Goal: Task Accomplishment & Management: Manage account settings

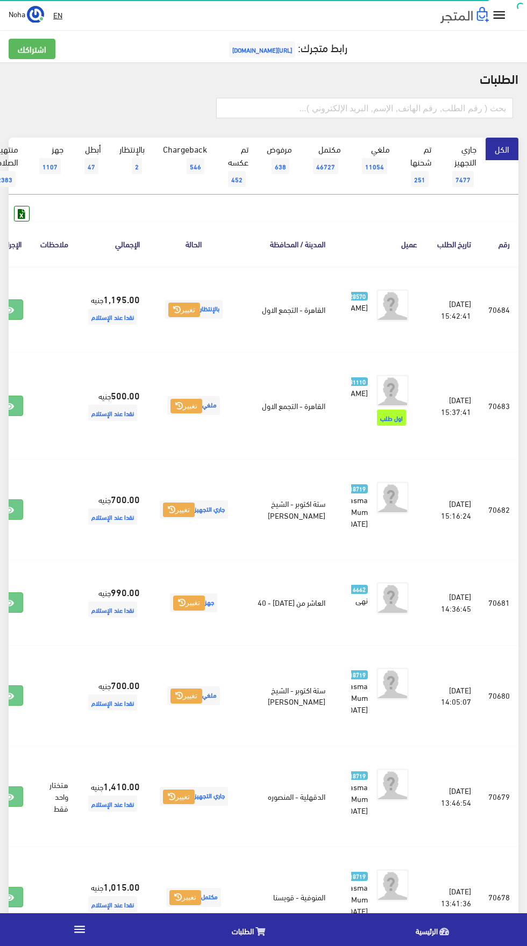
scroll to position [0, -28]
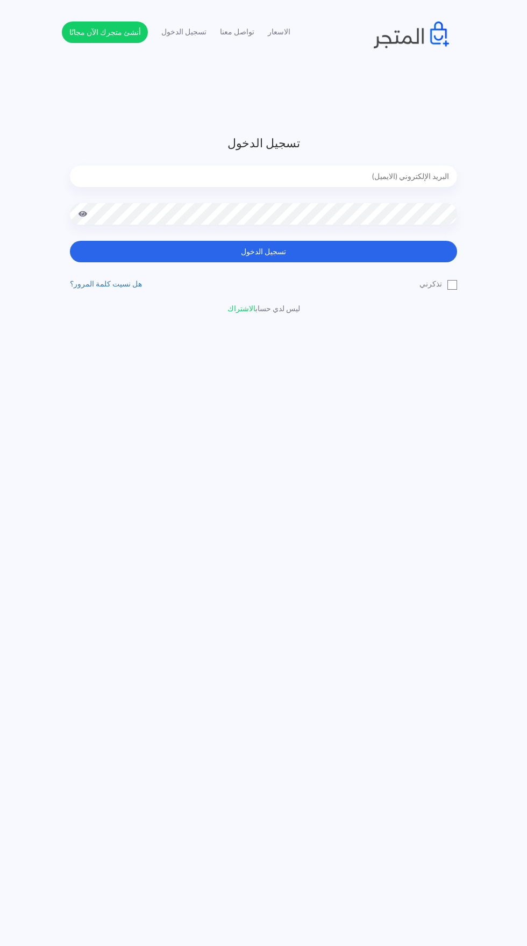
click at [354, 176] on input "email" at bounding box center [263, 176] width 387 height 21
type input "[EMAIL_ADDRESS][DOMAIN_NAME]"
click at [70, 241] on button "تسجيل الدخول" at bounding box center [263, 251] width 387 height 21
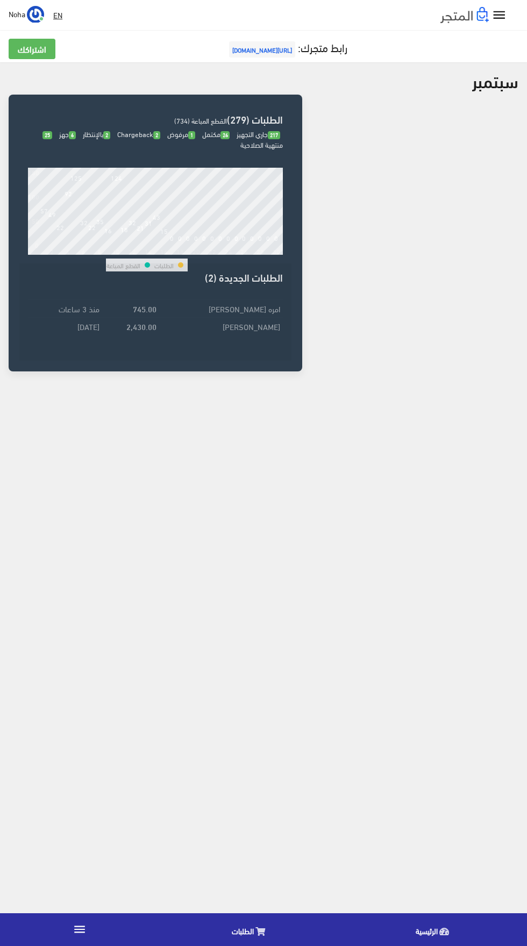
click at [225, 934] on link "الطلبات" at bounding box center [251, 929] width 184 height 27
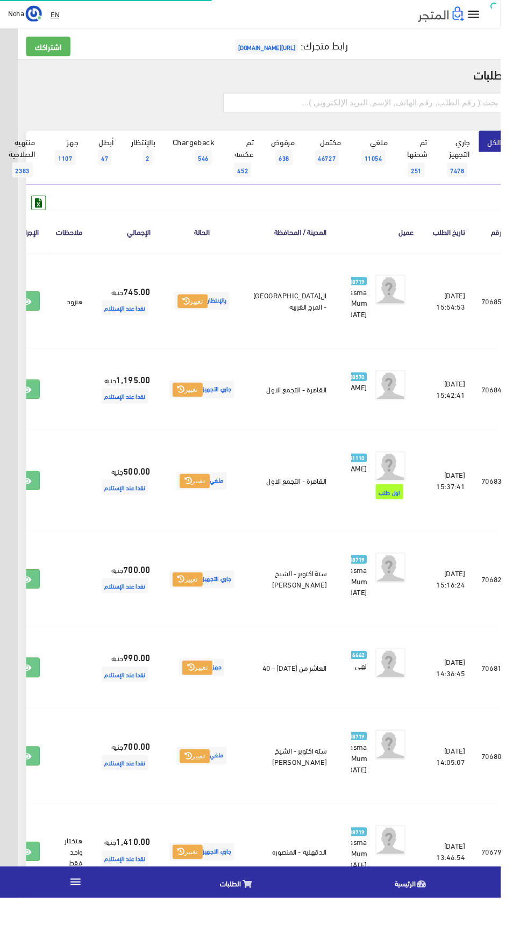
scroll to position [0, -28]
click at [33, 322] on icon at bounding box center [28, 317] width 10 height 9
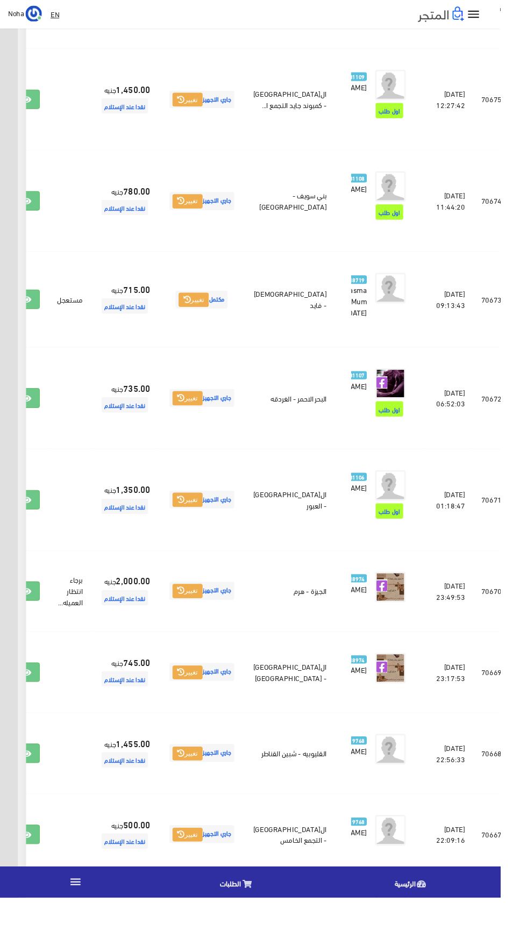
scroll to position [1425, -28]
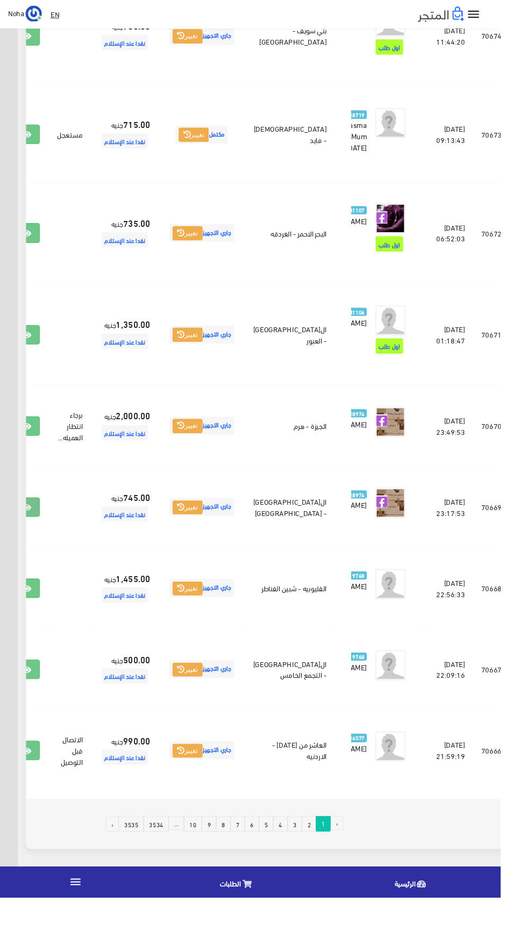
click at [33, 539] on icon at bounding box center [28, 534] width 10 height 9
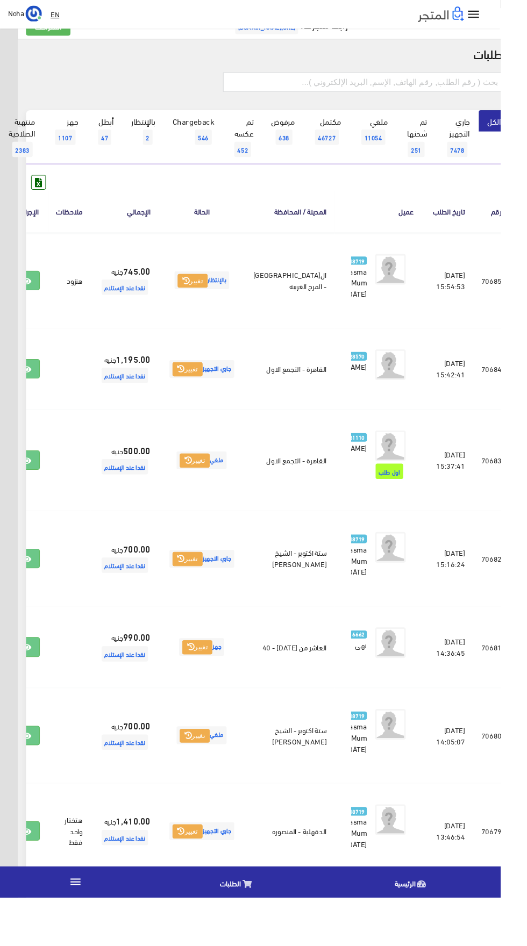
scroll to position [0, -28]
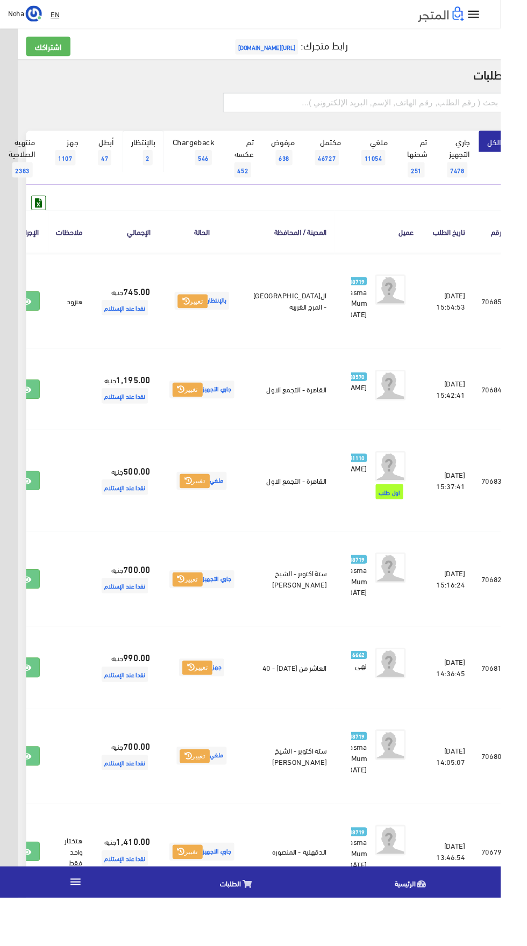
click at [155, 164] on span "2" at bounding box center [155, 166] width 10 height 16
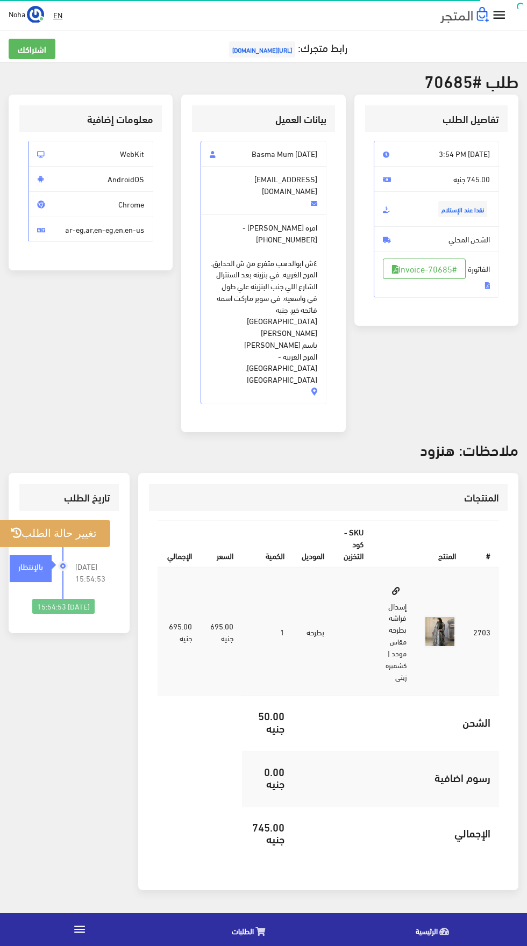
click at [75, 520] on button "تغيير حالة الطلب" at bounding box center [53, 533] width 113 height 27
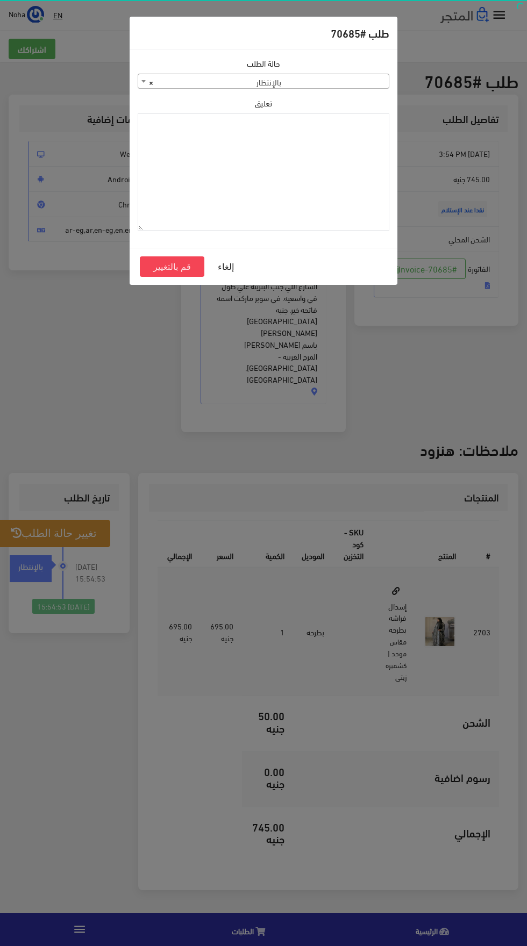
click at [344, 80] on span "× بالإنتظار" at bounding box center [263, 81] width 250 height 15
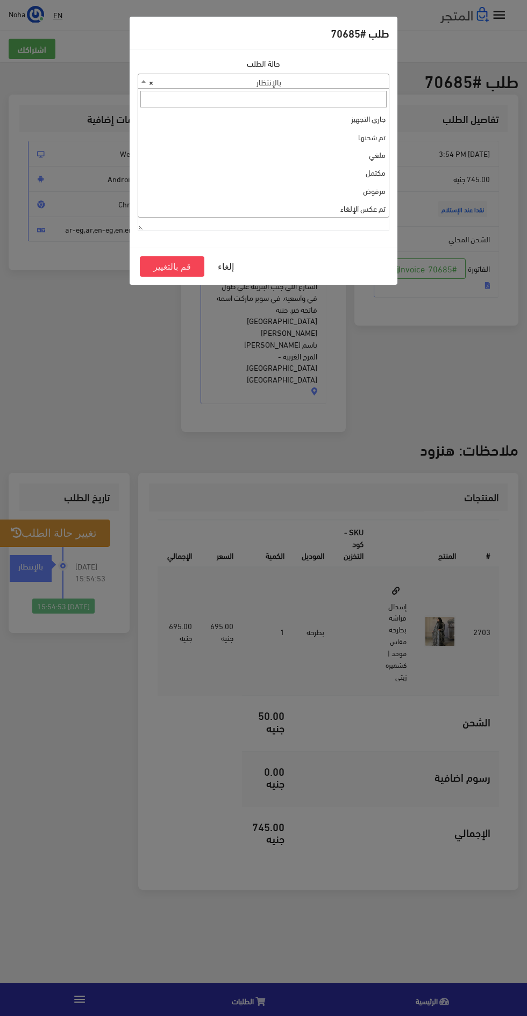
select select "3"
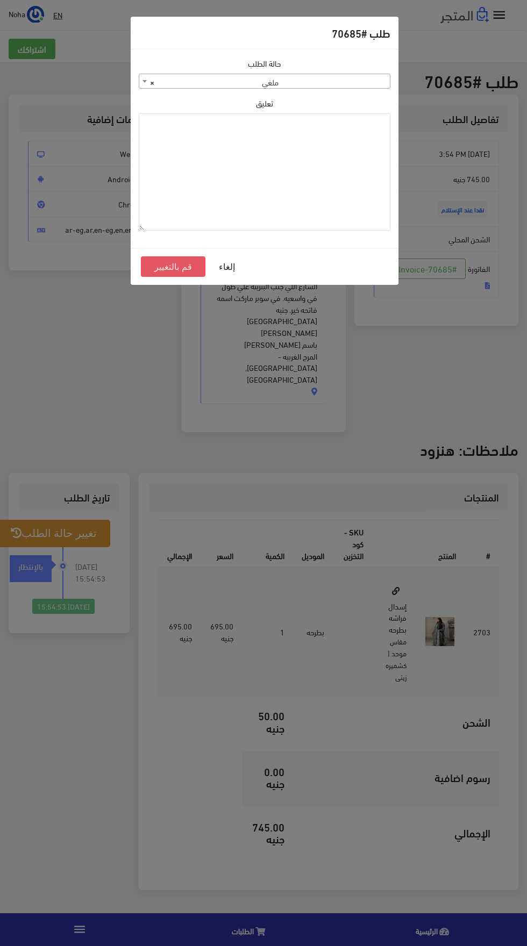
click at [175, 262] on button "قم بالتغيير" at bounding box center [173, 266] width 64 height 20
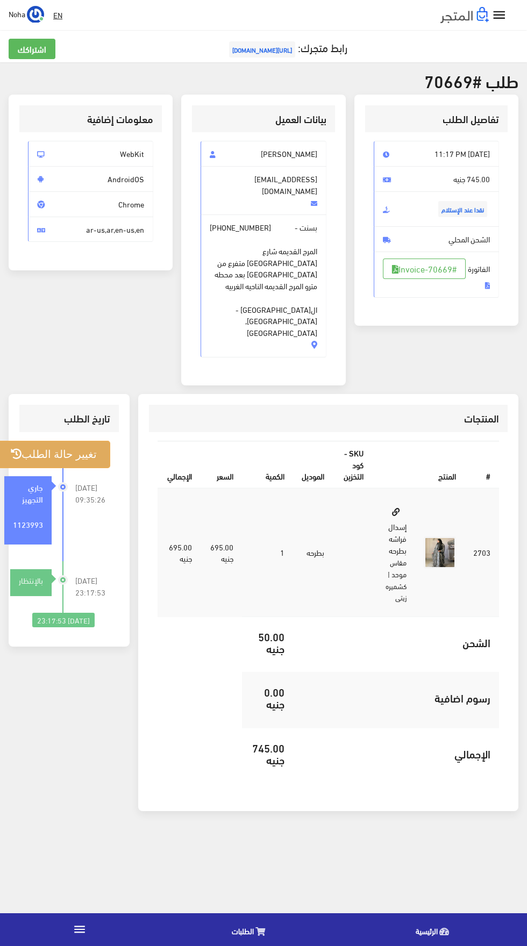
click at [53, 441] on button "تغيير حالة الطلب" at bounding box center [53, 454] width 113 height 27
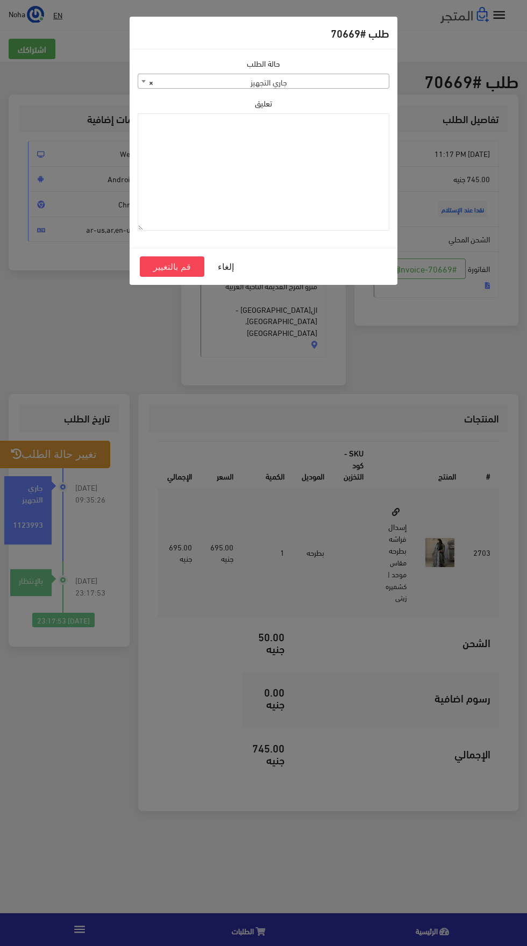
click at [339, 88] on span "× جاري التجهيز" at bounding box center [263, 81] width 250 height 15
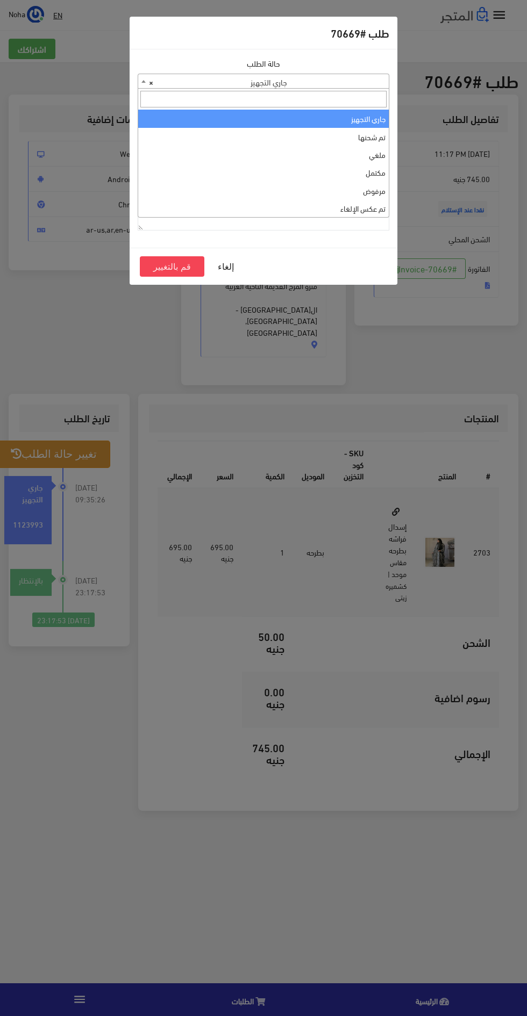
select select "4"
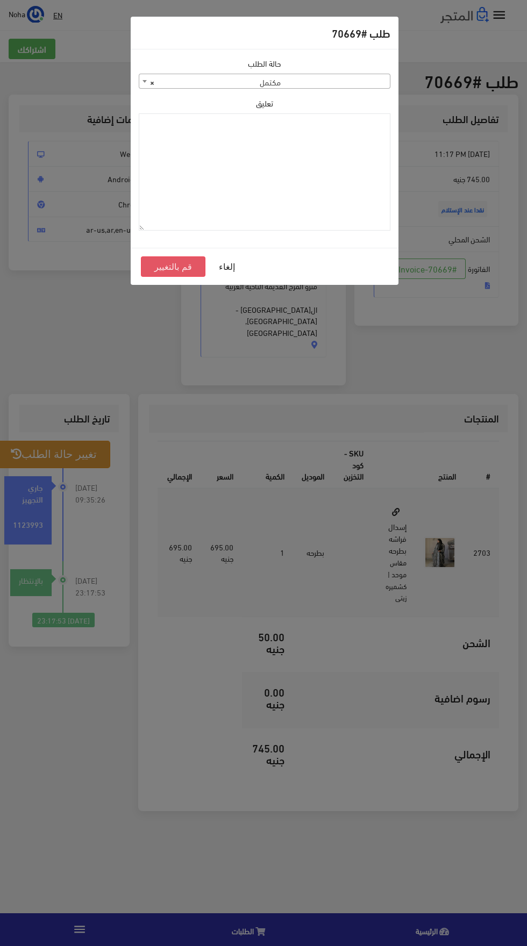
click at [180, 271] on button "قم بالتغيير" at bounding box center [173, 266] width 64 height 20
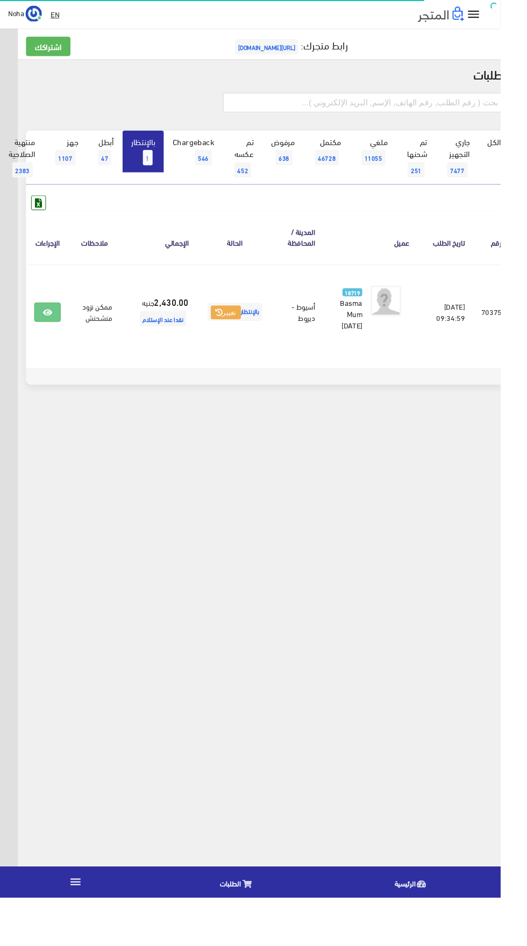
scroll to position [0, -28]
click at [64, 329] on link at bounding box center [50, 329] width 28 height 20
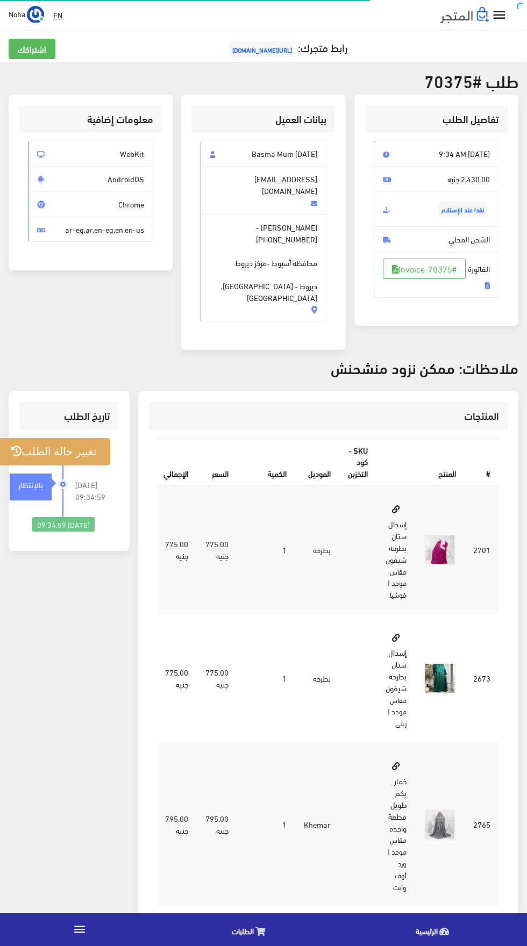
click at [73, 438] on button "تغيير حالة الطلب" at bounding box center [53, 451] width 113 height 27
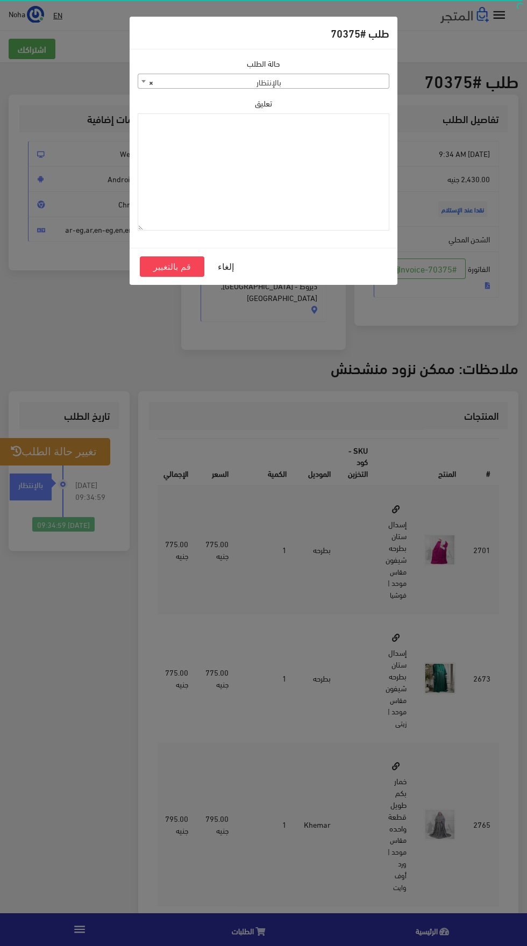
click at [347, 84] on span "× بالإنتظار" at bounding box center [263, 81] width 250 height 15
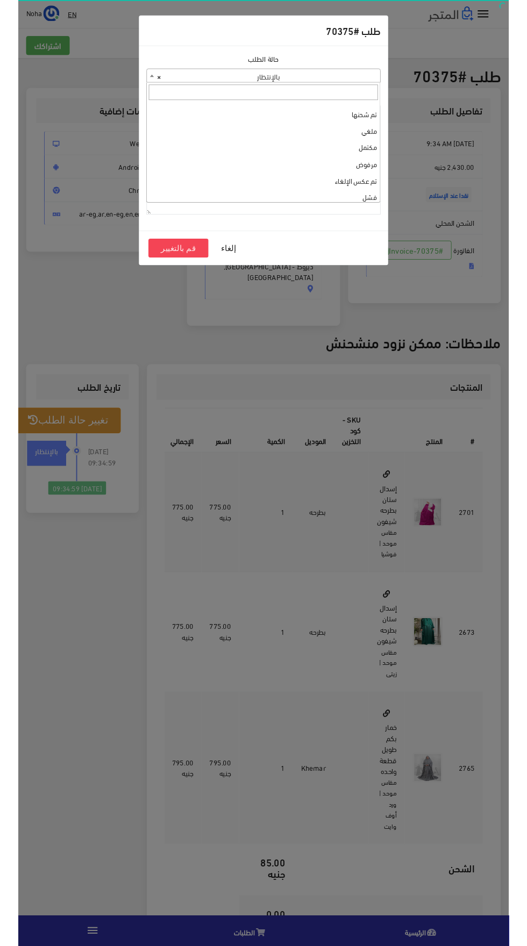
scroll to position [18, 0]
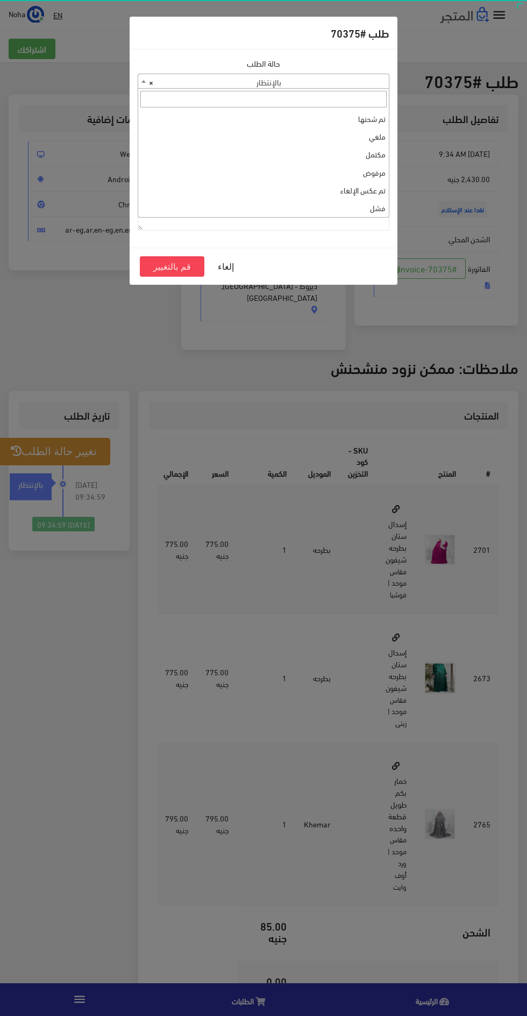
select select "3"
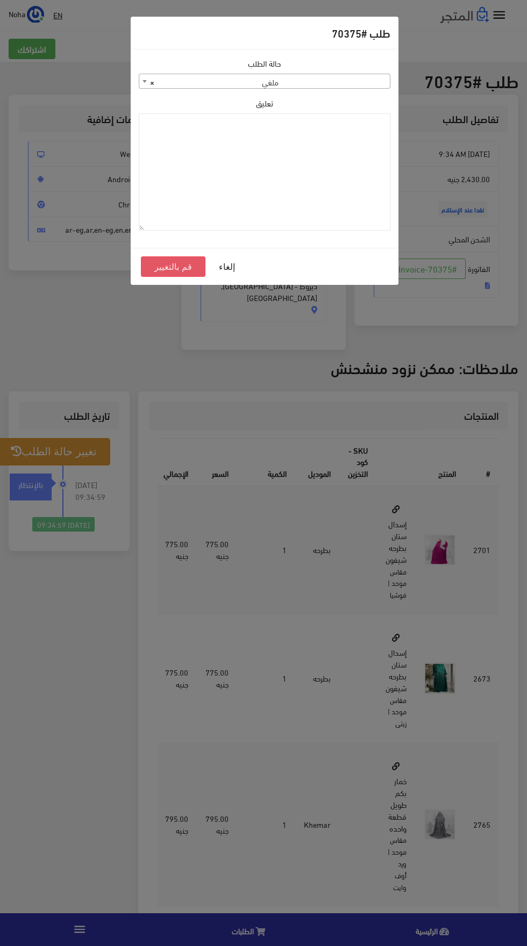
click at [176, 264] on button "قم بالتغيير" at bounding box center [173, 266] width 64 height 20
